Goal: Learn about a topic

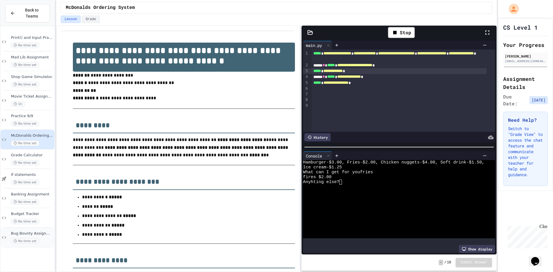
click at [36, 238] on span "No time set" at bounding box center [25, 240] width 28 height 5
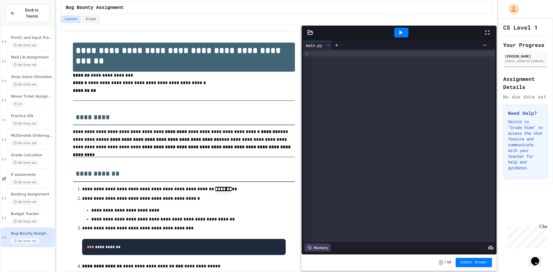
drag, startPoint x: 334, startPoint y: 56, endPoint x: 332, endPoint y: 73, distance: 16.9
click at [332, 69] on div at bounding box center [402, 146] width 183 height 193
click at [37, 160] on span "No time set" at bounding box center [25, 162] width 28 height 5
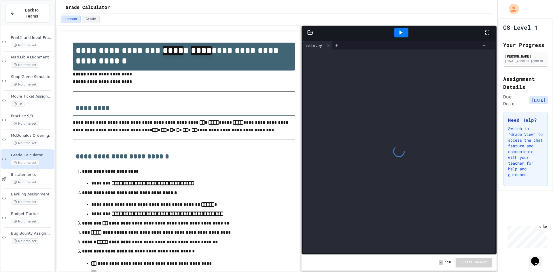
click at [381, 73] on div at bounding box center [399, 152] width 192 height 204
click at [318, 47] on div "main.py" at bounding box center [314, 45] width 22 height 6
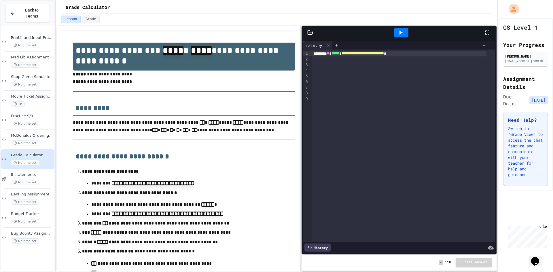
click at [460, 60] on div at bounding box center [402, 59] width 183 height 6
click at [451, 54] on div "**********" at bounding box center [398, 54] width 175 height 6
